Goal: Register for event/course

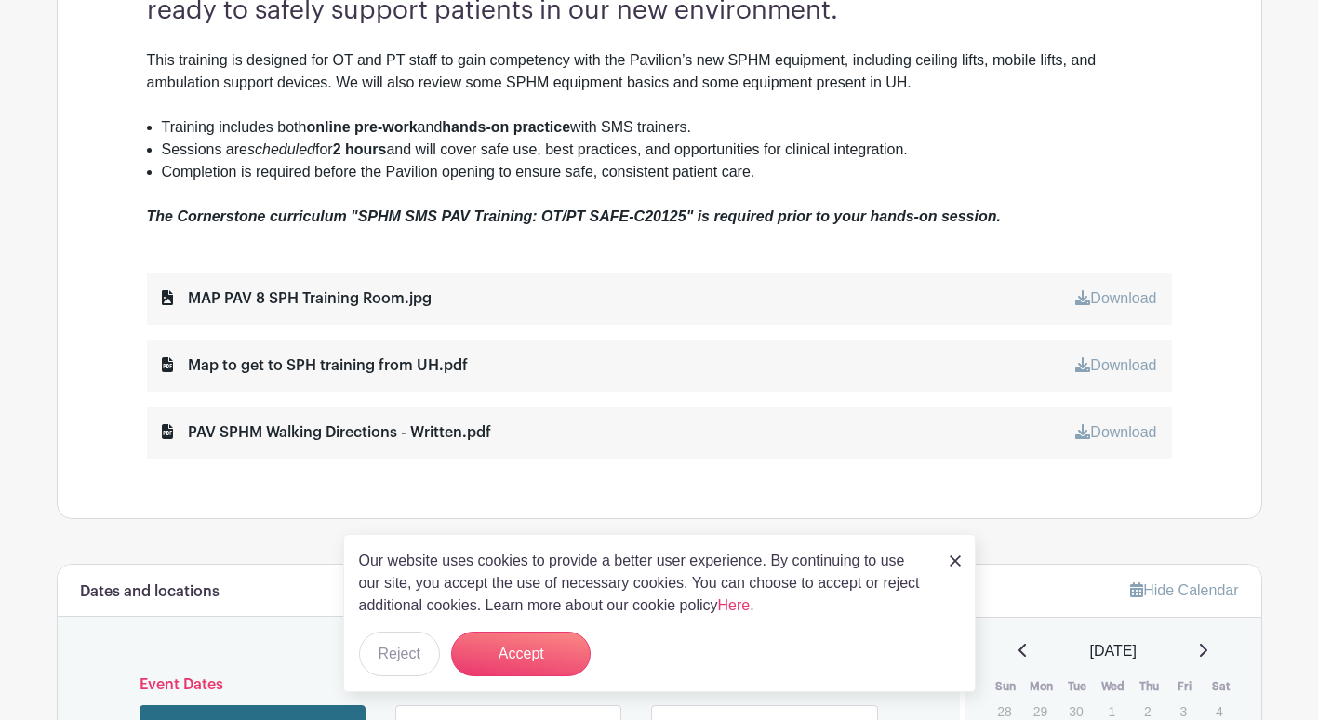
scroll to position [771, 0]
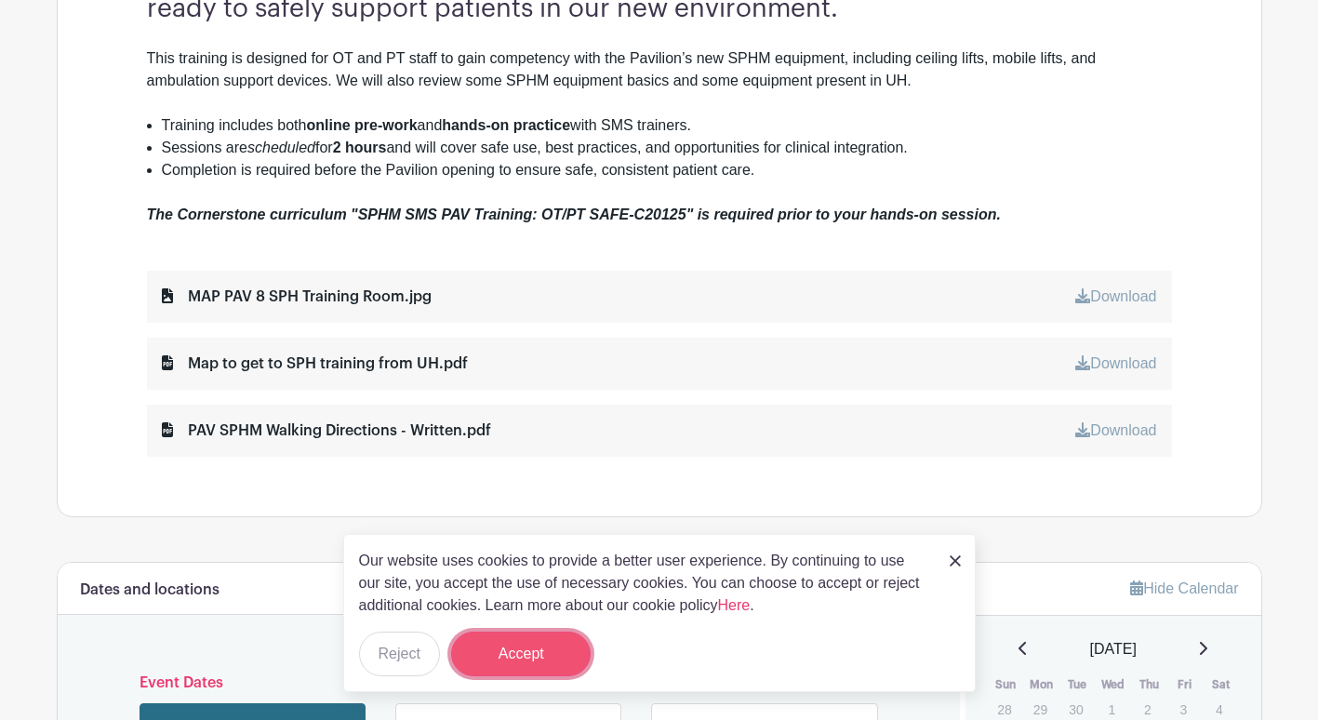
click at [540, 653] on button "Accept" at bounding box center [521, 654] width 140 height 45
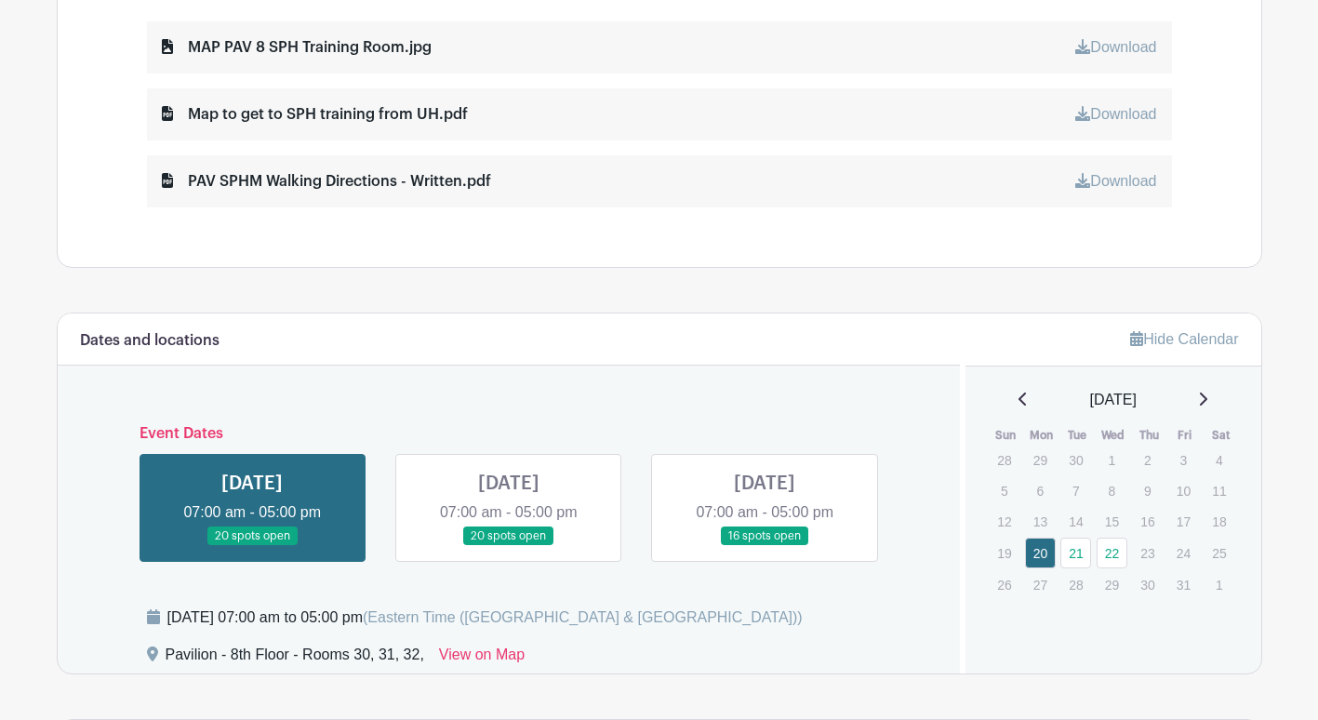
scroll to position [1027, 0]
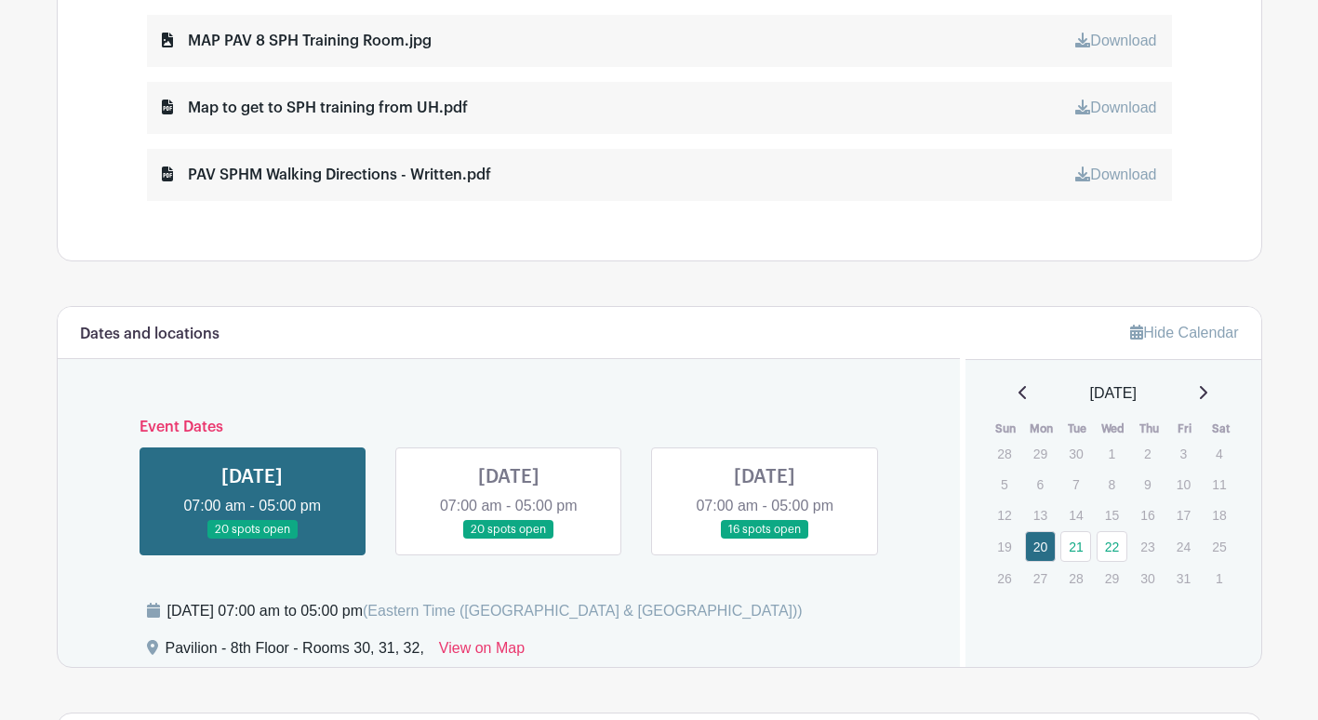
click at [765, 540] on link at bounding box center [765, 540] width 0 height 0
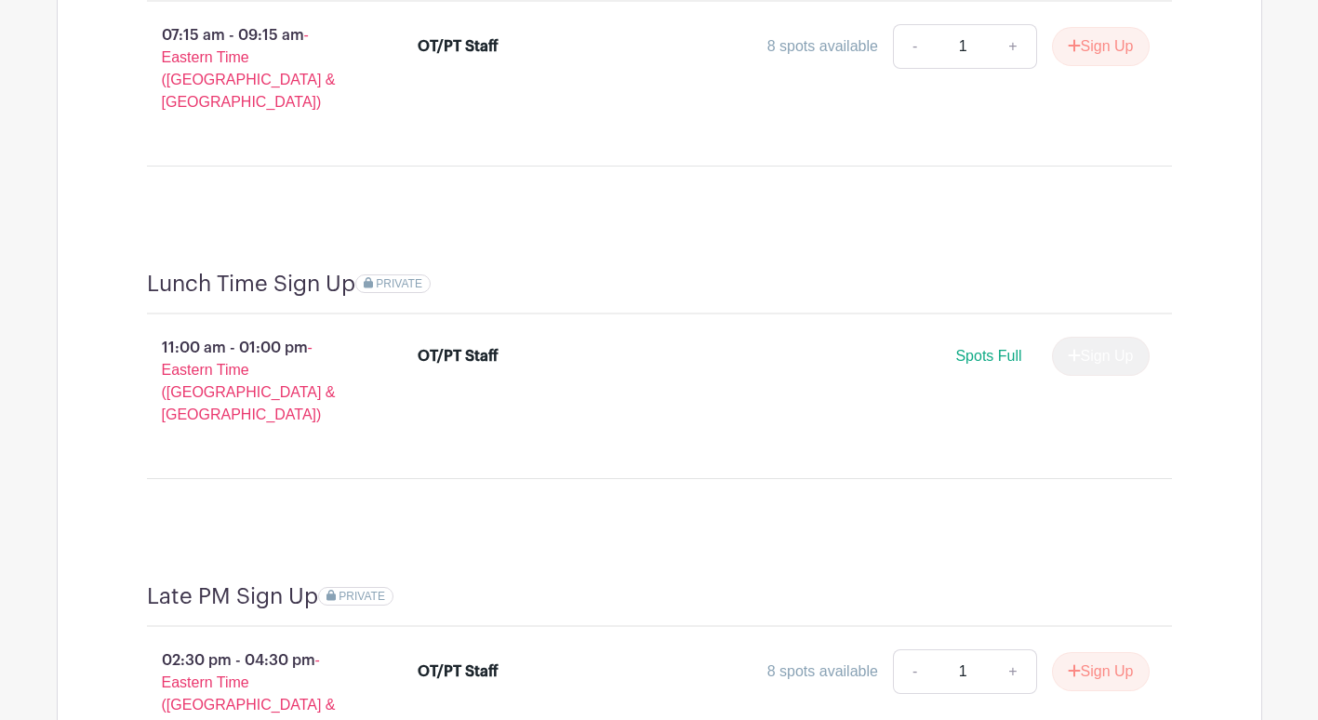
scroll to position [1830, 0]
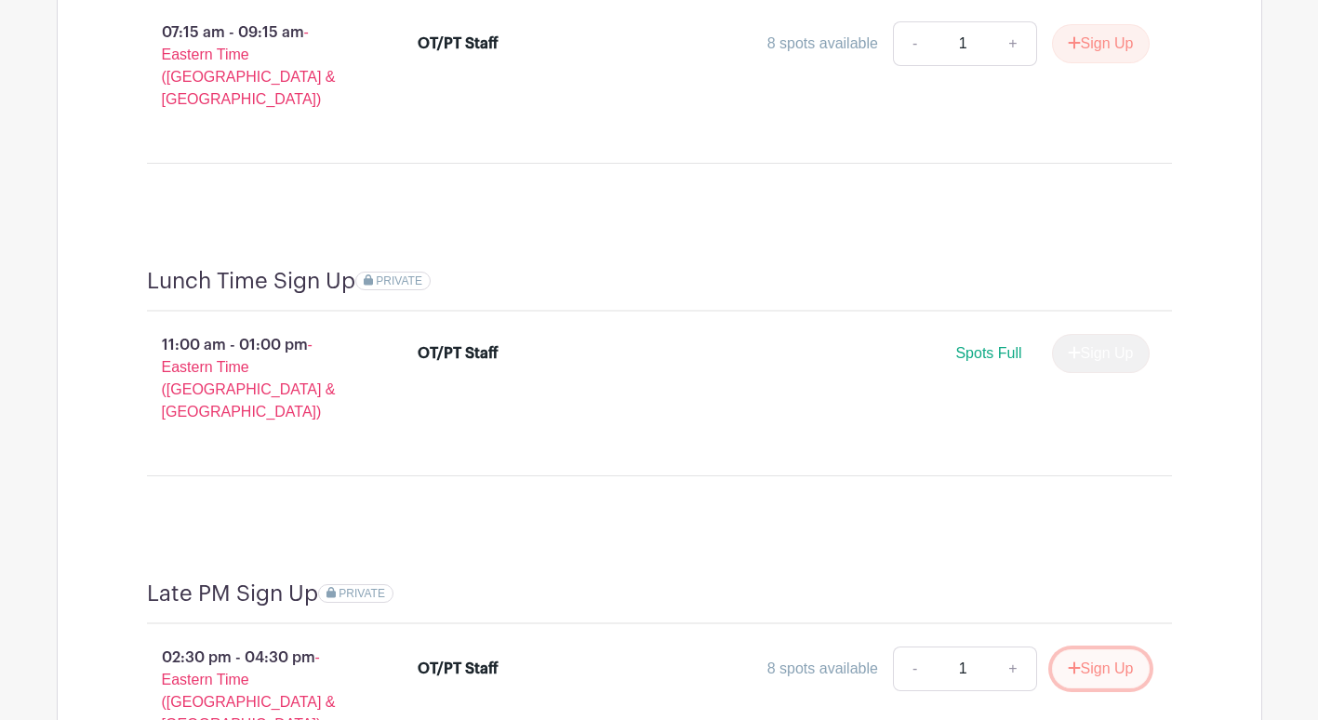
click at [1102, 649] on button "Sign Up" at bounding box center [1101, 668] width 98 height 39
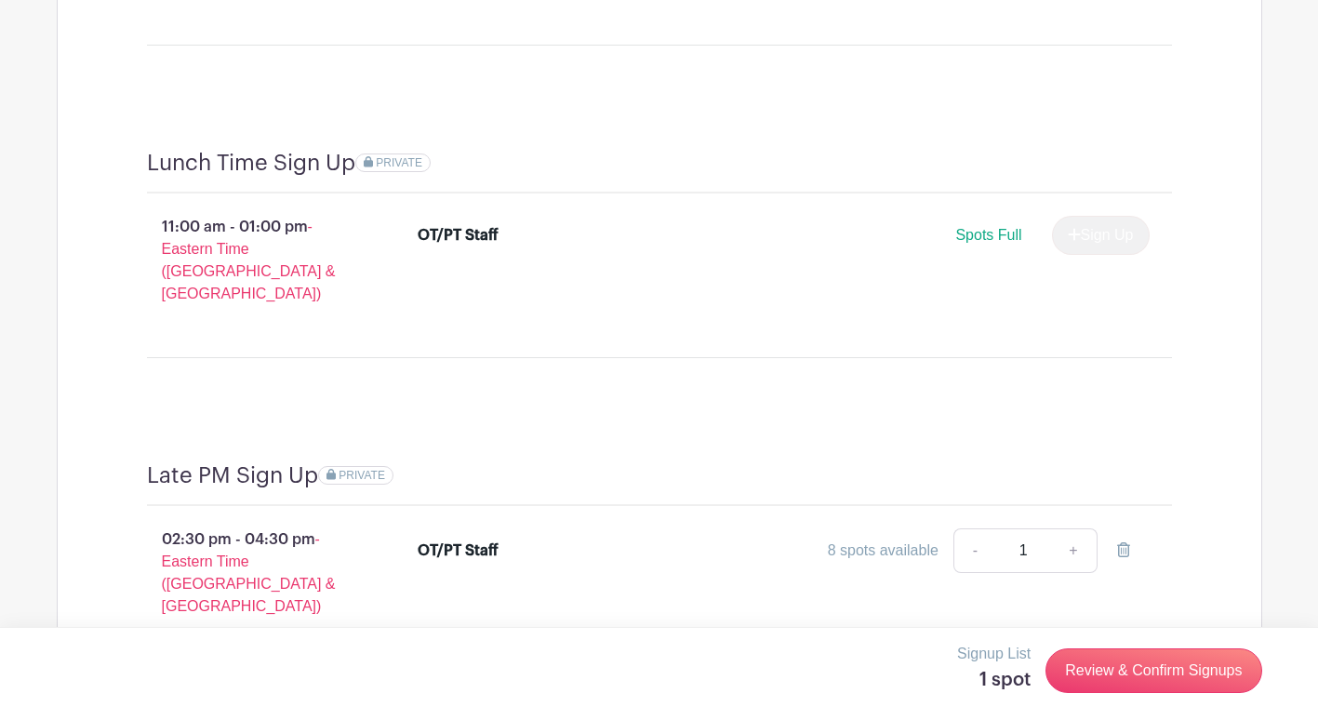
scroll to position [2009, 0]
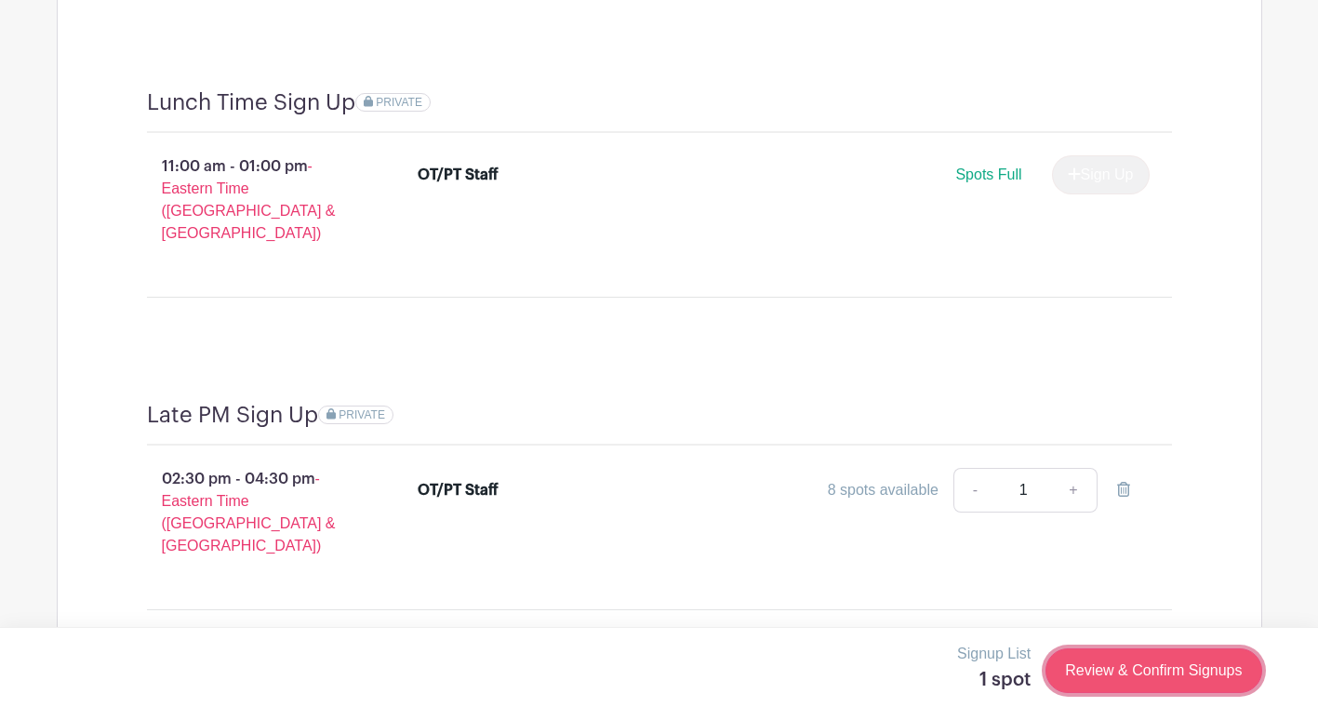
click at [1142, 673] on link "Review & Confirm Signups" at bounding box center [1154, 670] width 216 height 45
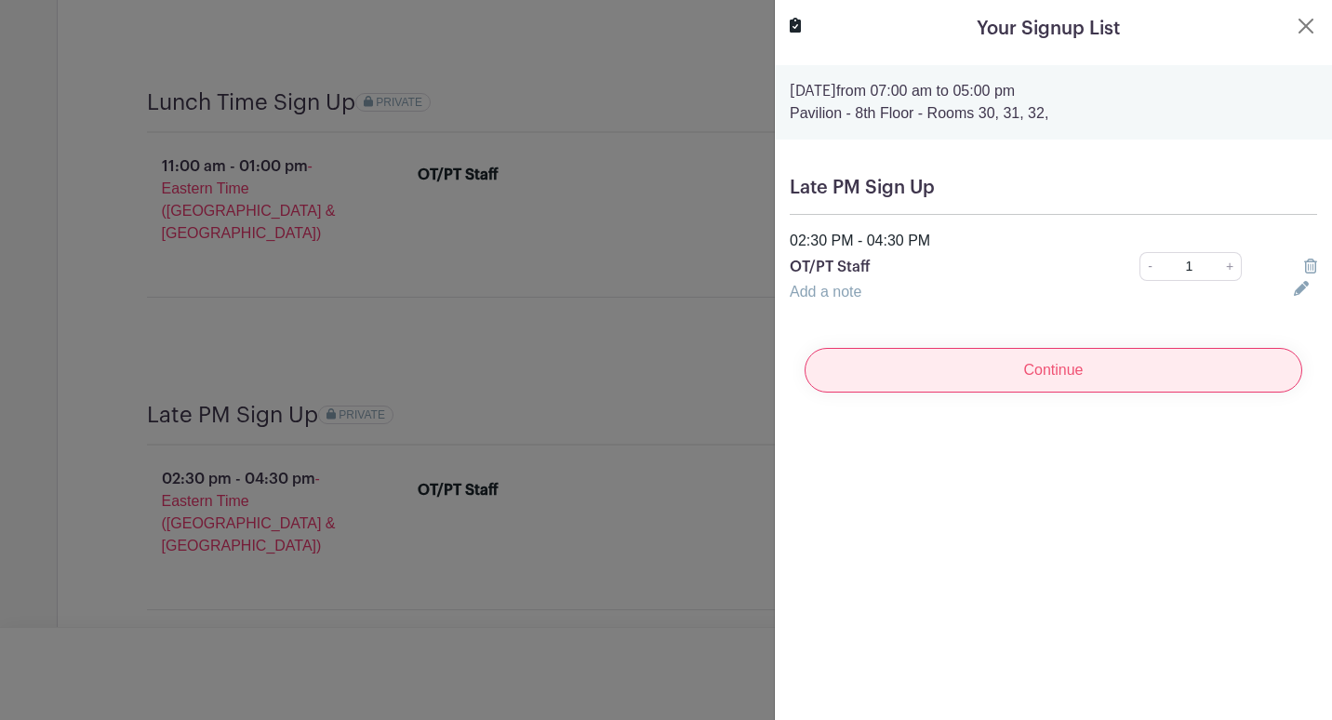
click at [1003, 367] on input "Continue" at bounding box center [1054, 370] width 498 height 45
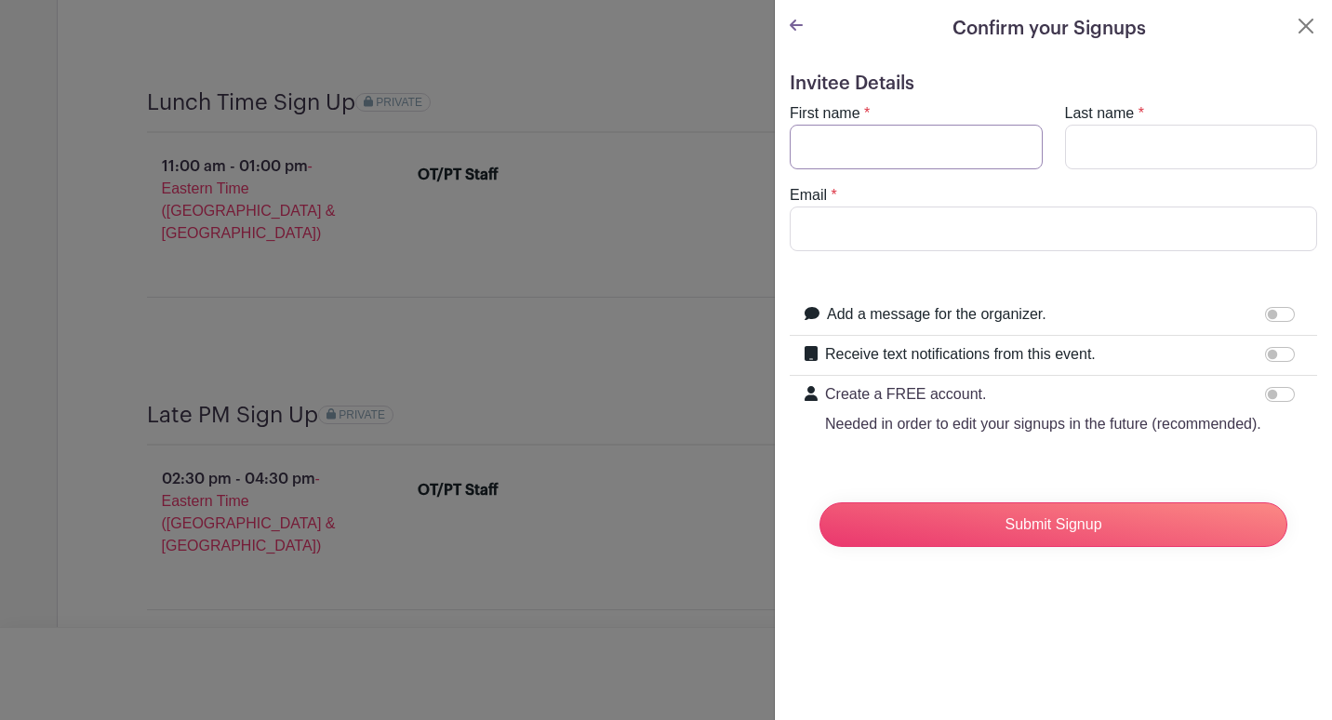
click at [885, 136] on input "First name" at bounding box center [916, 147] width 253 height 45
type input "[PERSON_NAME]"
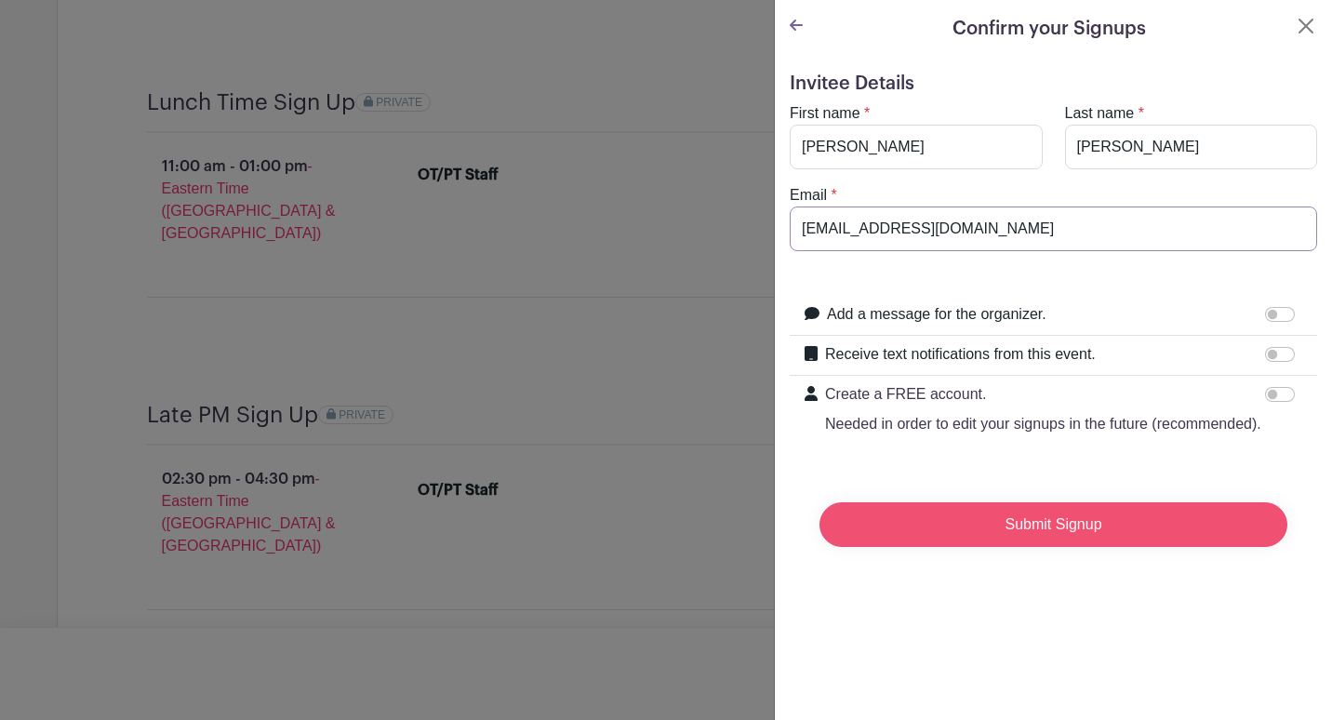
type input "[EMAIL_ADDRESS][DOMAIN_NAME]"
click at [1019, 540] on input "Submit Signup" at bounding box center [1054, 524] width 468 height 45
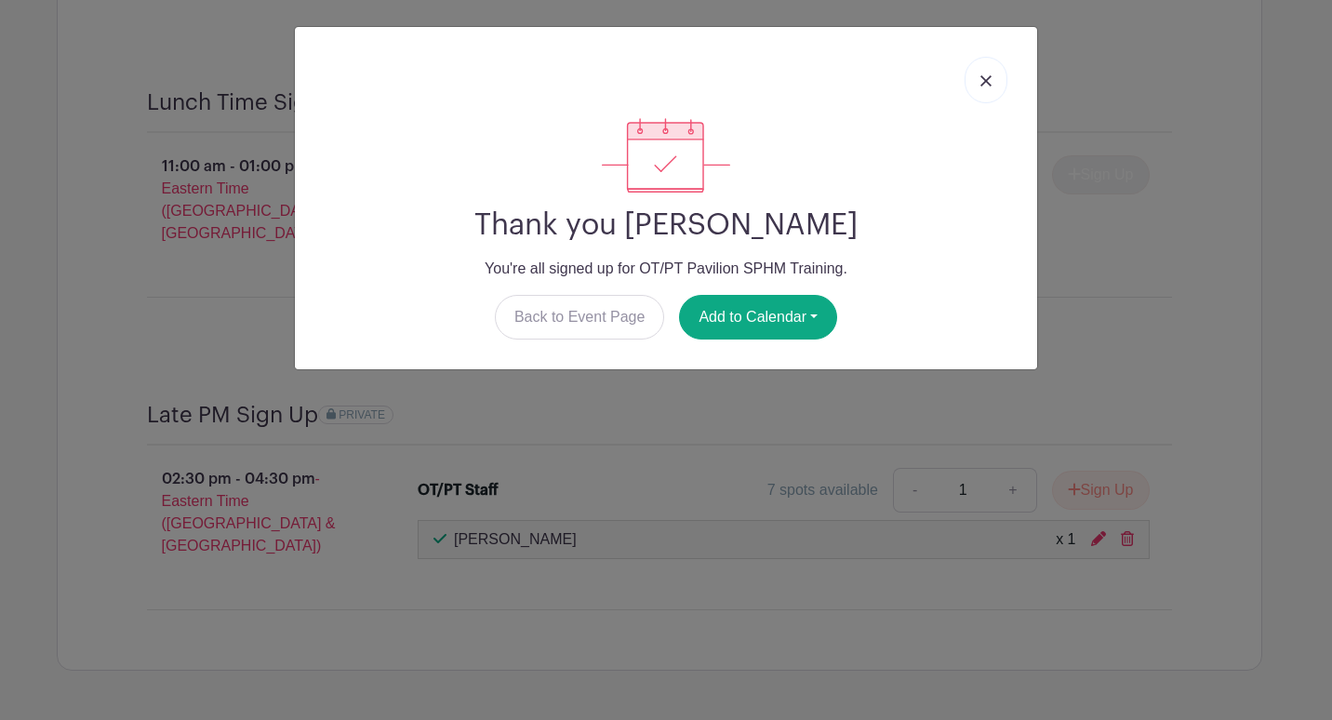
click at [981, 82] on img at bounding box center [986, 80] width 11 height 11
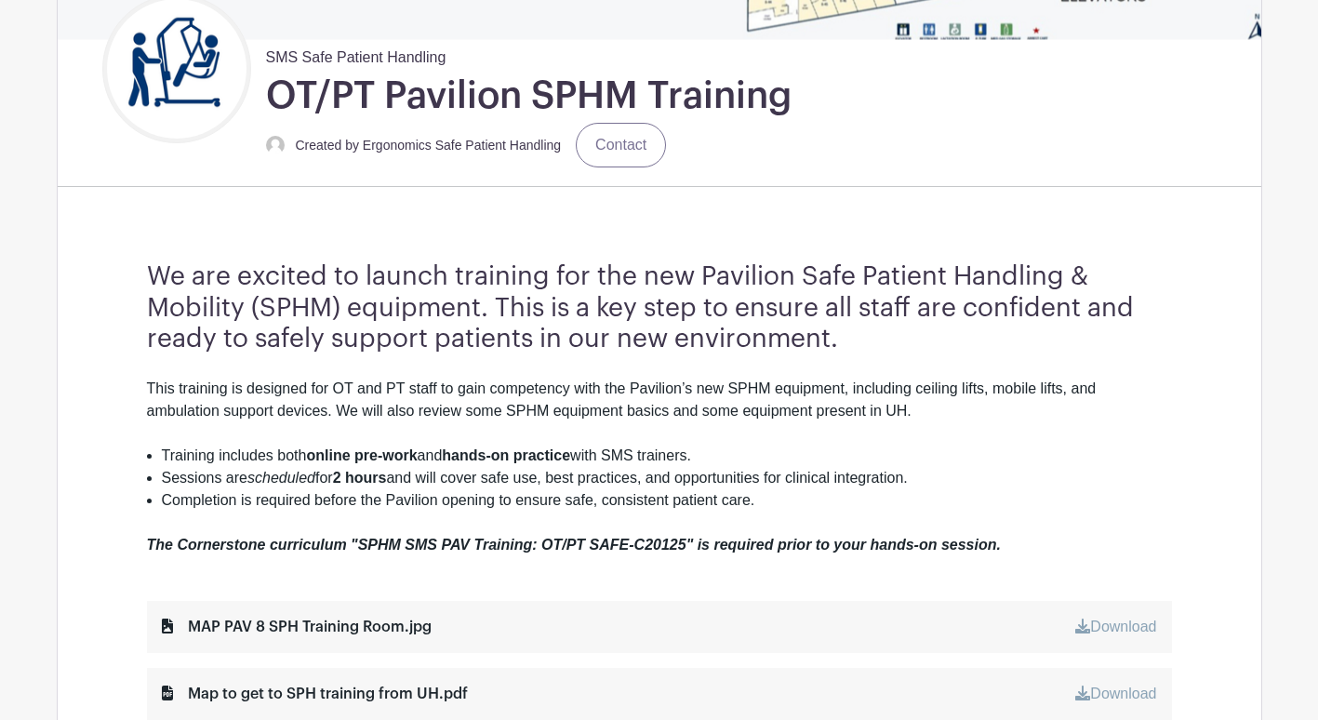
scroll to position [340, 0]
